Goal: Register for event/course

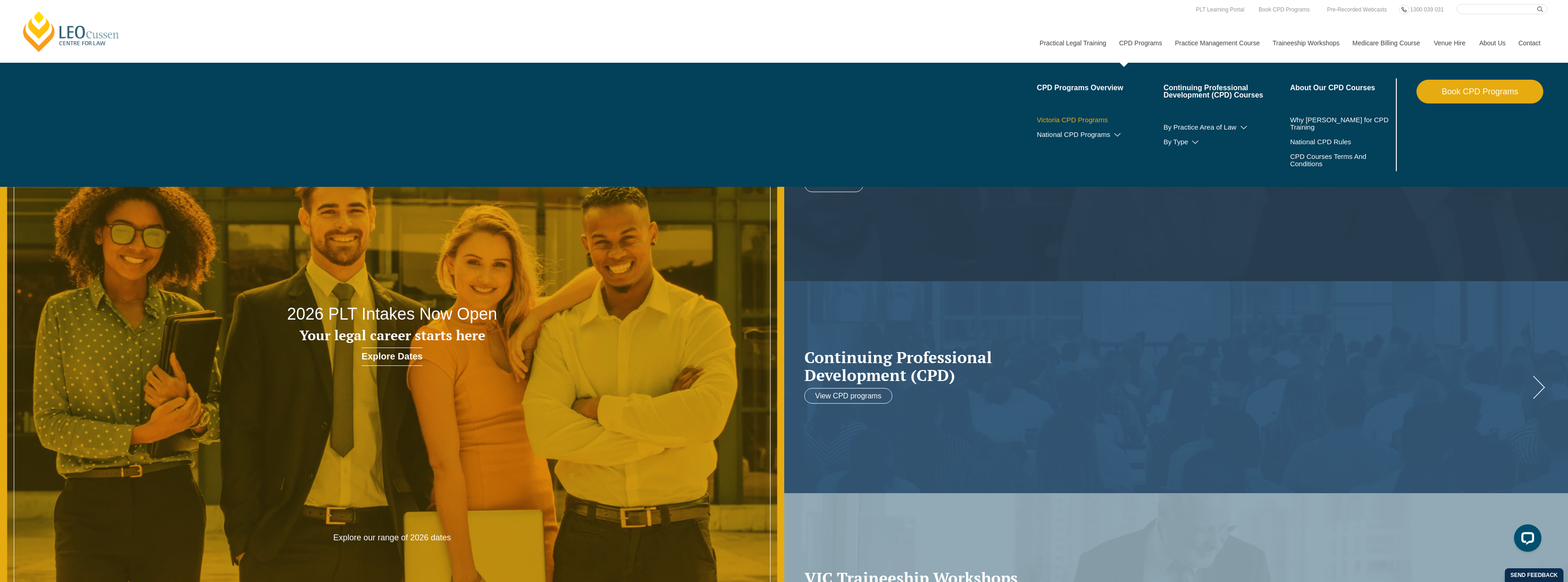
click at [1090, 120] on link "Victoria CPD Programs" at bounding box center [1101, 120] width 126 height 8
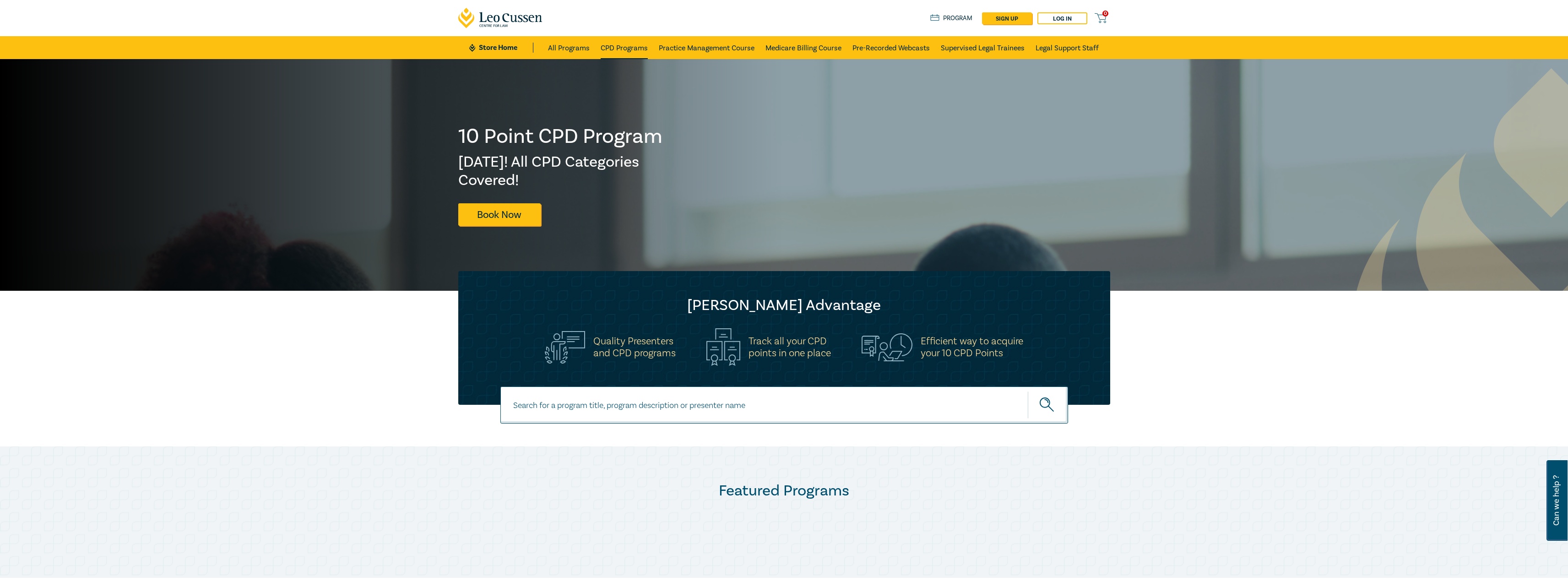
click at [635, 45] on link "CPD Programs" at bounding box center [624, 47] width 47 height 23
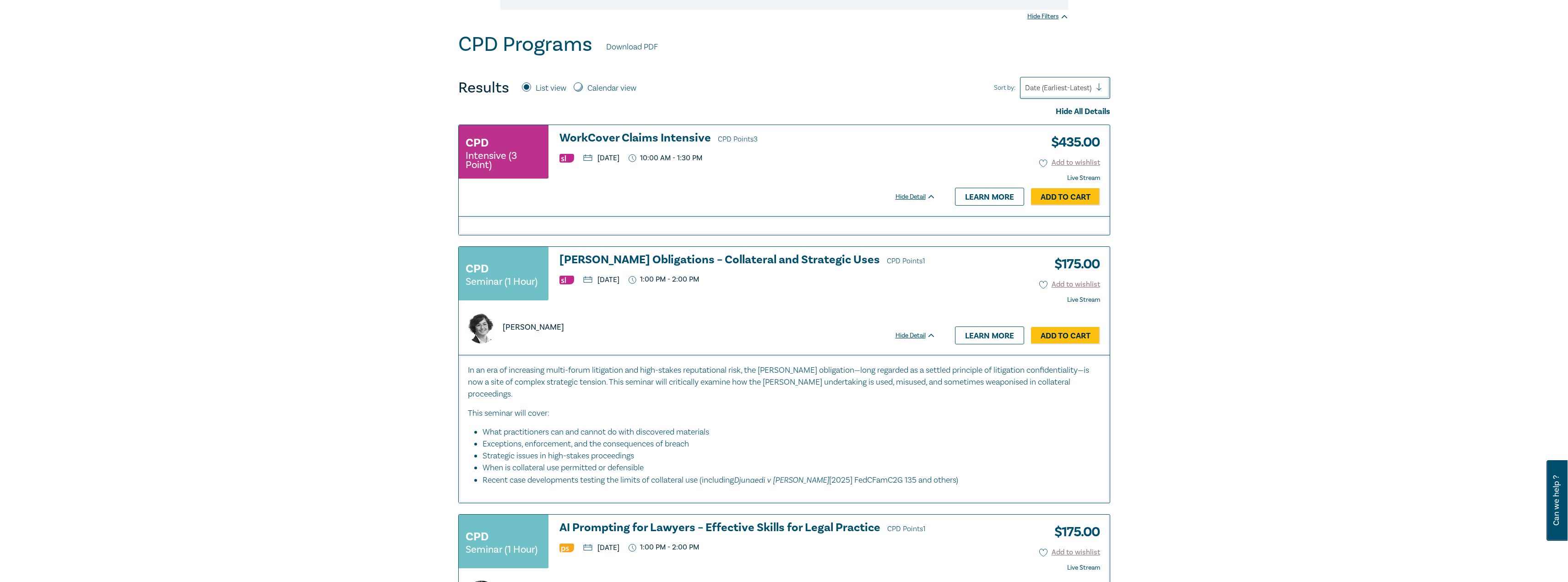
scroll to position [367, 0]
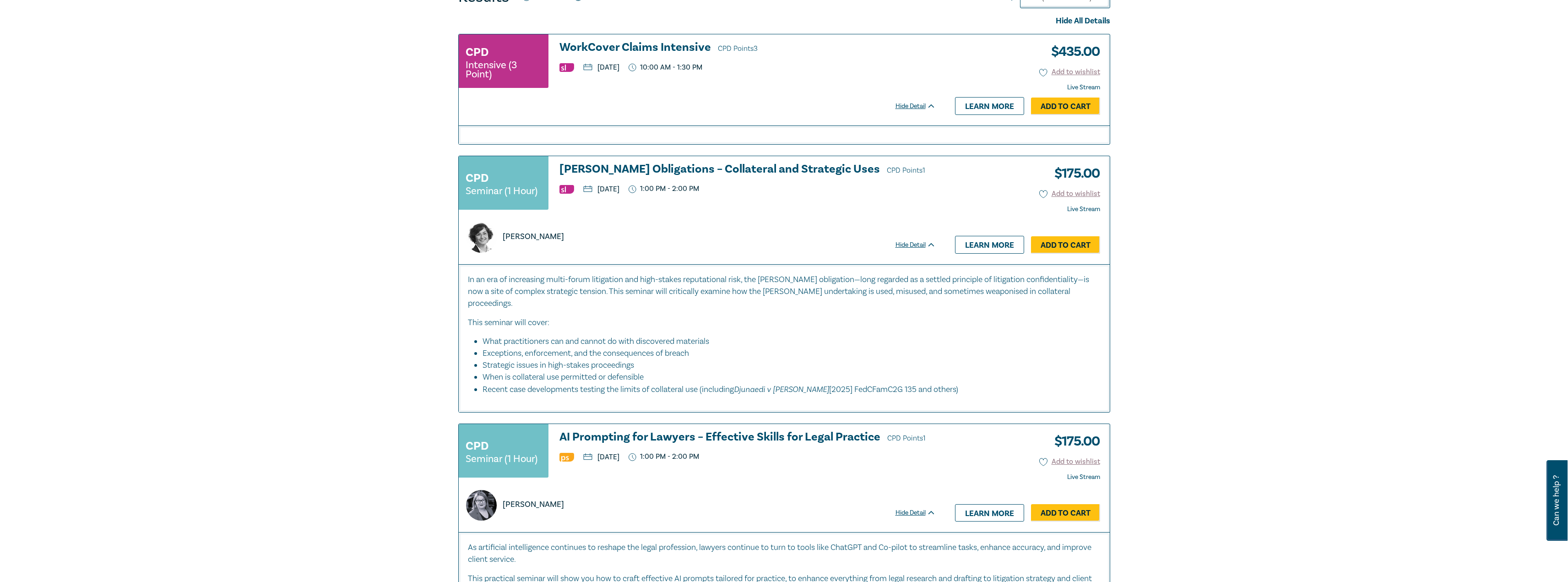
click at [708, 431] on h3 "AI Prompting for Lawyers – Effective Skills for Legal Practice CPD Points 1" at bounding box center [747, 437] width 376 height 14
